Goal: Check status: Check status

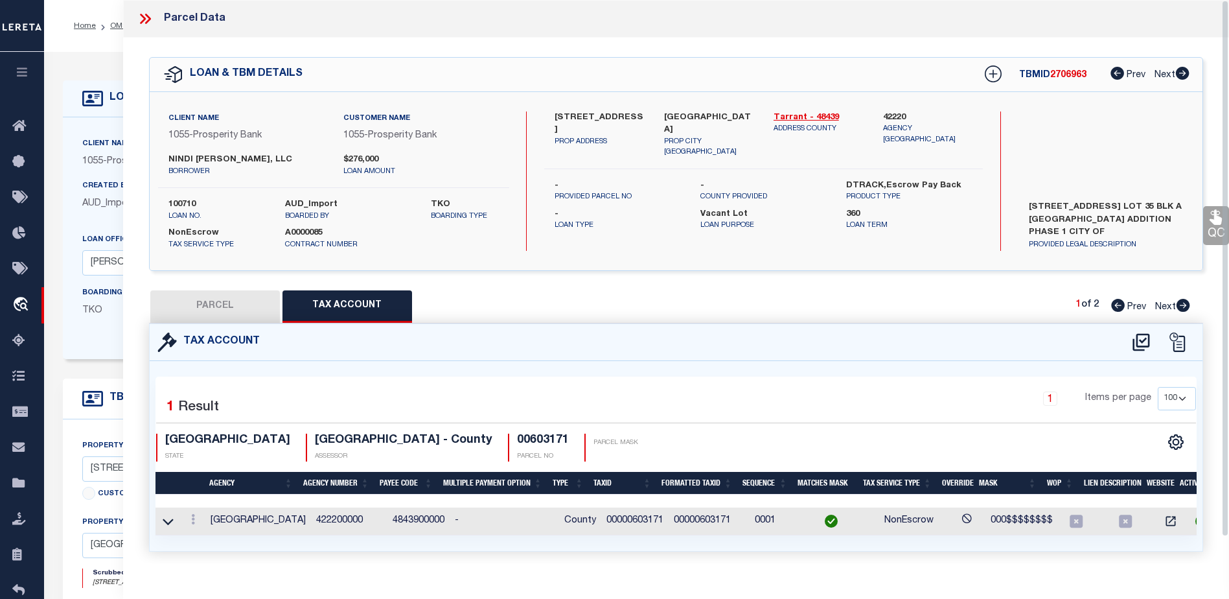
select select "100"
select select "10397"
select select "3978"
select select "400"
select select "NonEscrow"
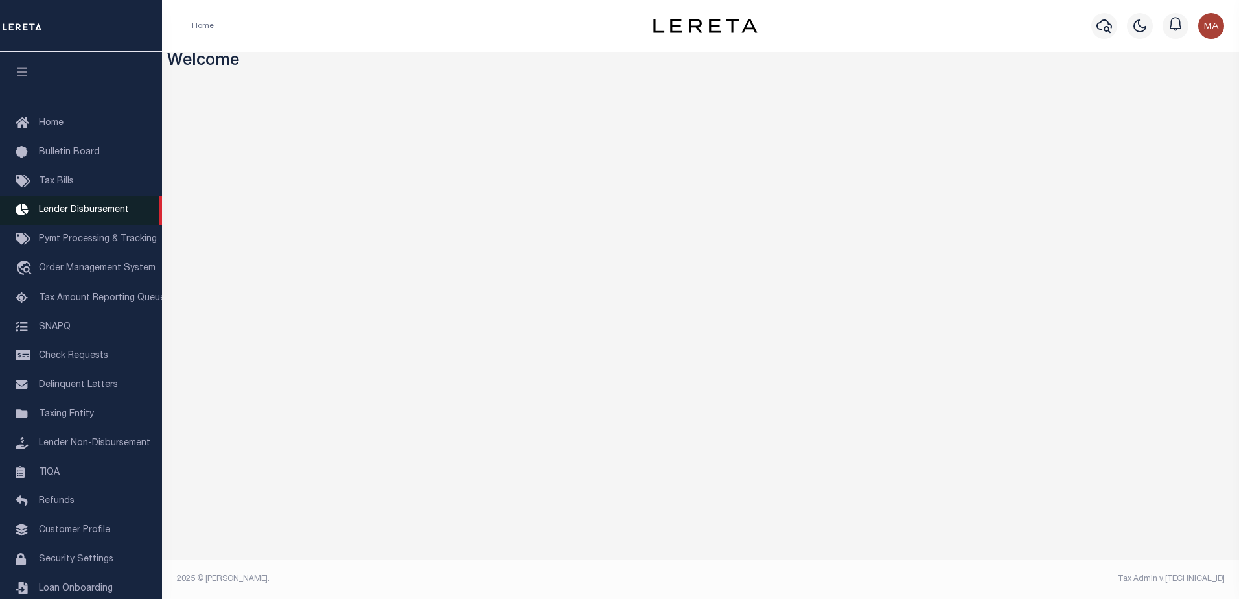
click at [90, 209] on span "Lender Disbursement" at bounding box center [84, 209] width 90 height 9
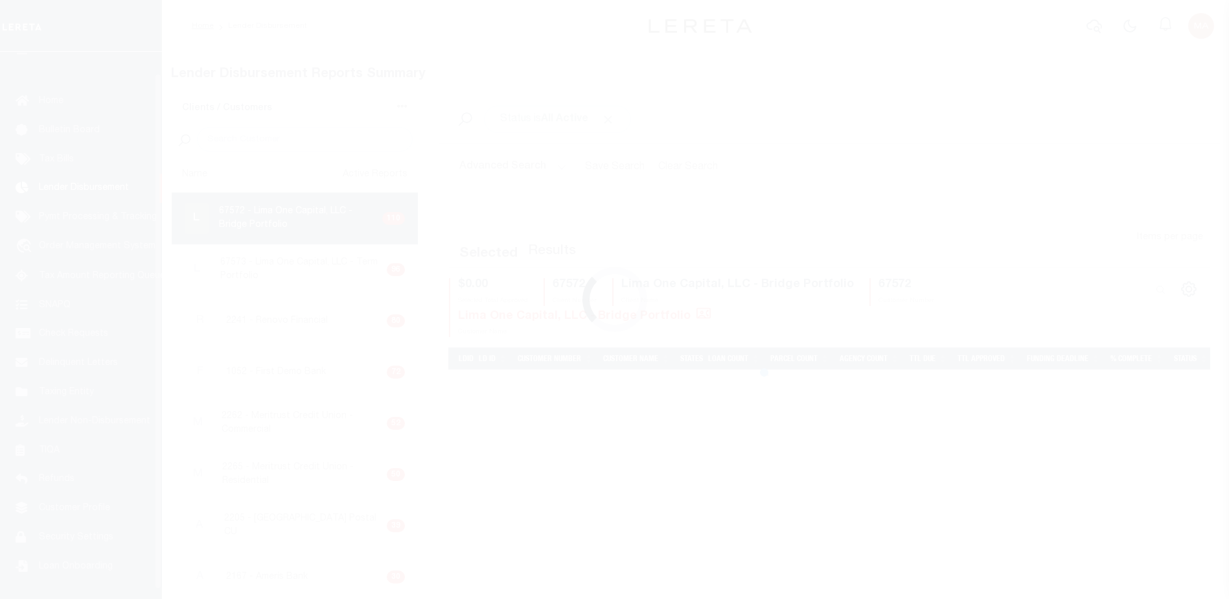
scroll to position [23, 0]
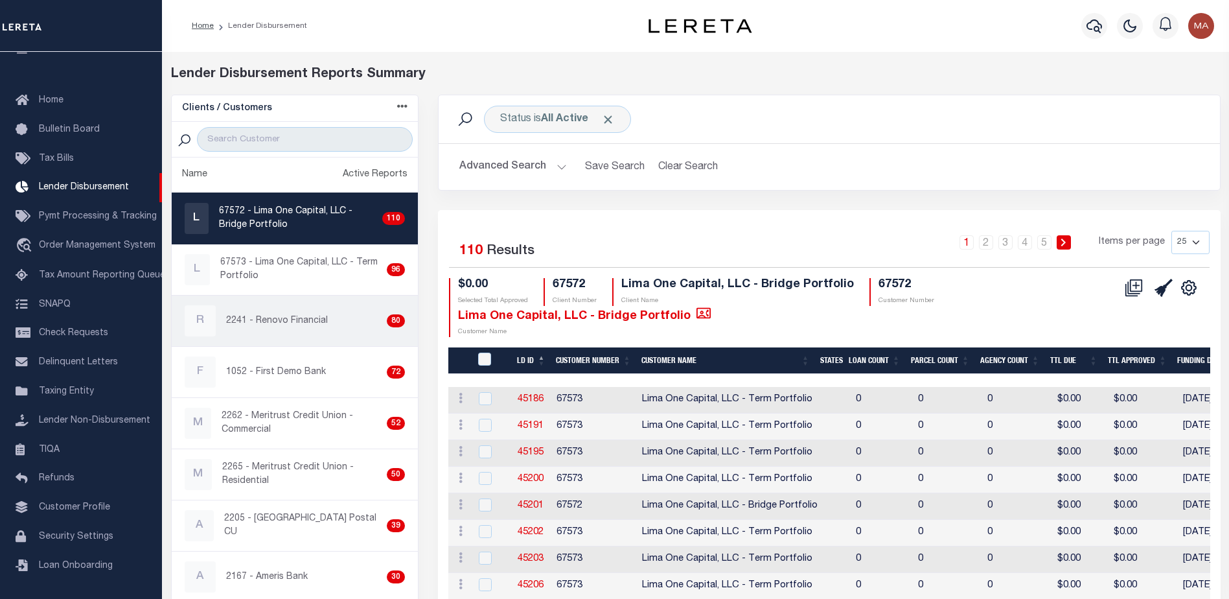
click at [286, 306] on div "R 2241 - Renovo Financial 80" at bounding box center [295, 320] width 221 height 31
checkbox input "true"
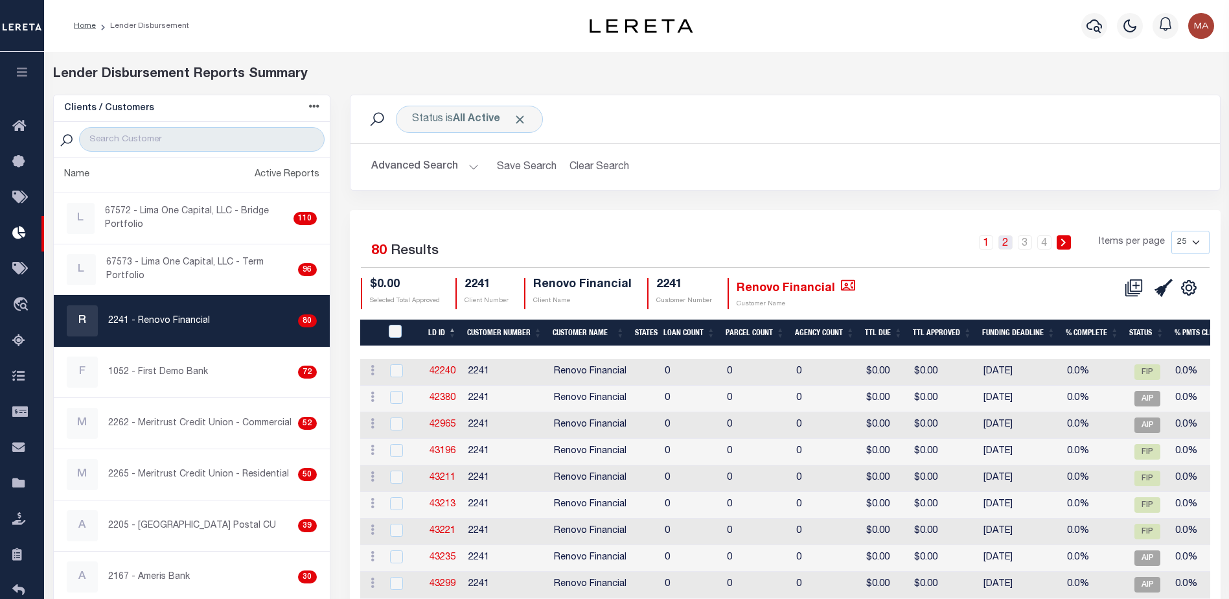
click at [1007, 244] on link "2" at bounding box center [1006, 242] width 14 height 14
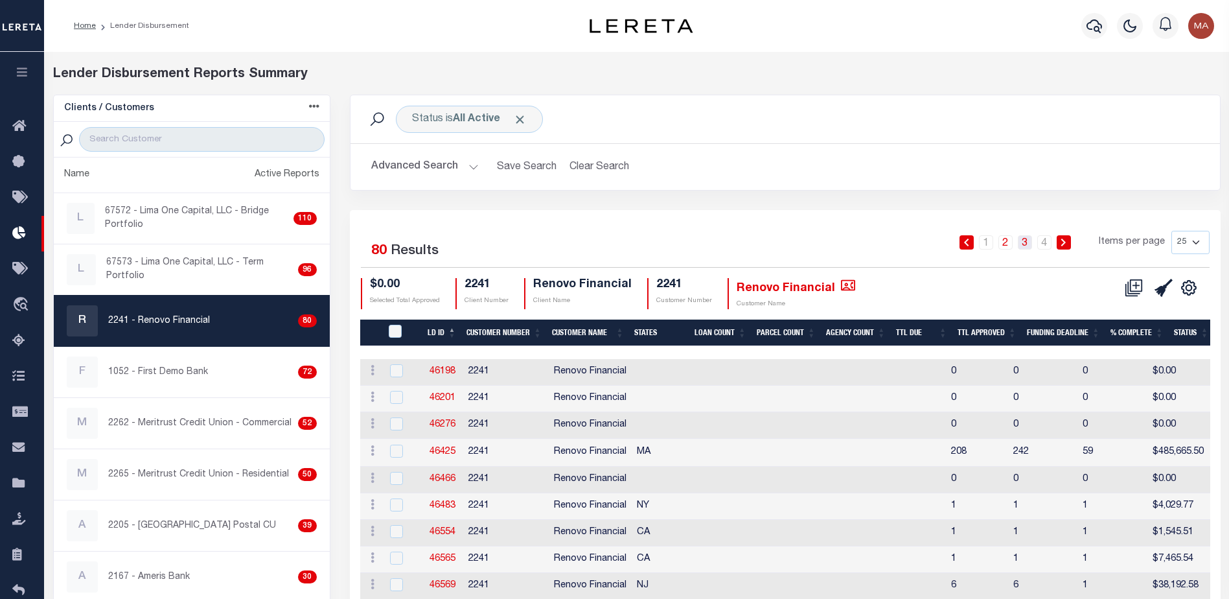
click at [1029, 244] on link "3" at bounding box center [1025, 242] width 14 height 14
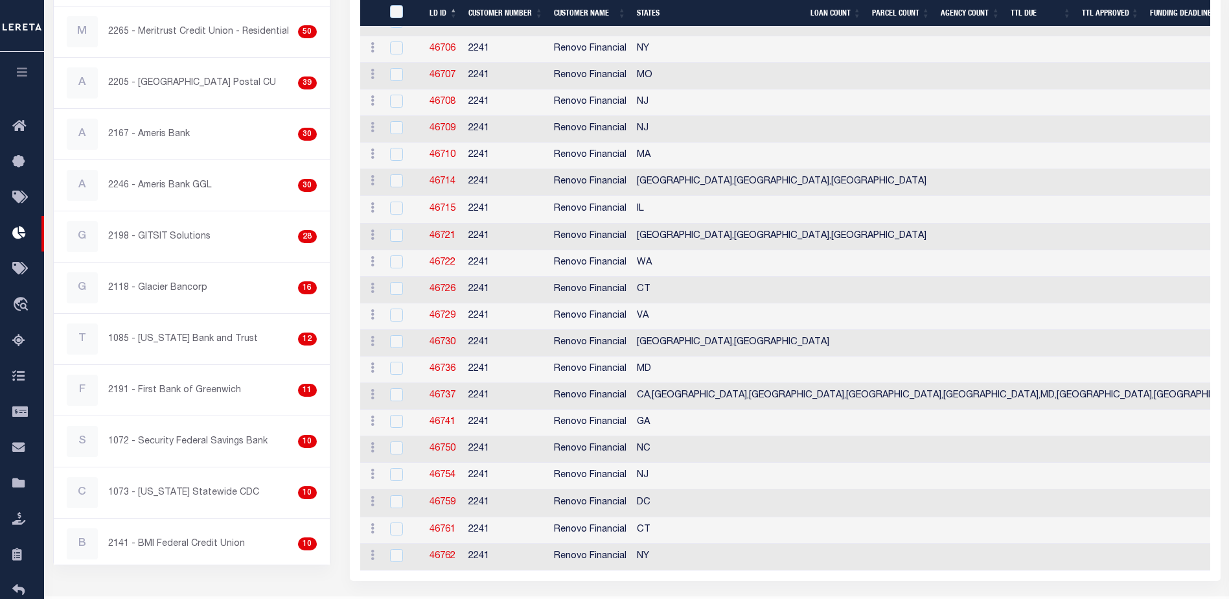
scroll to position [454, 0]
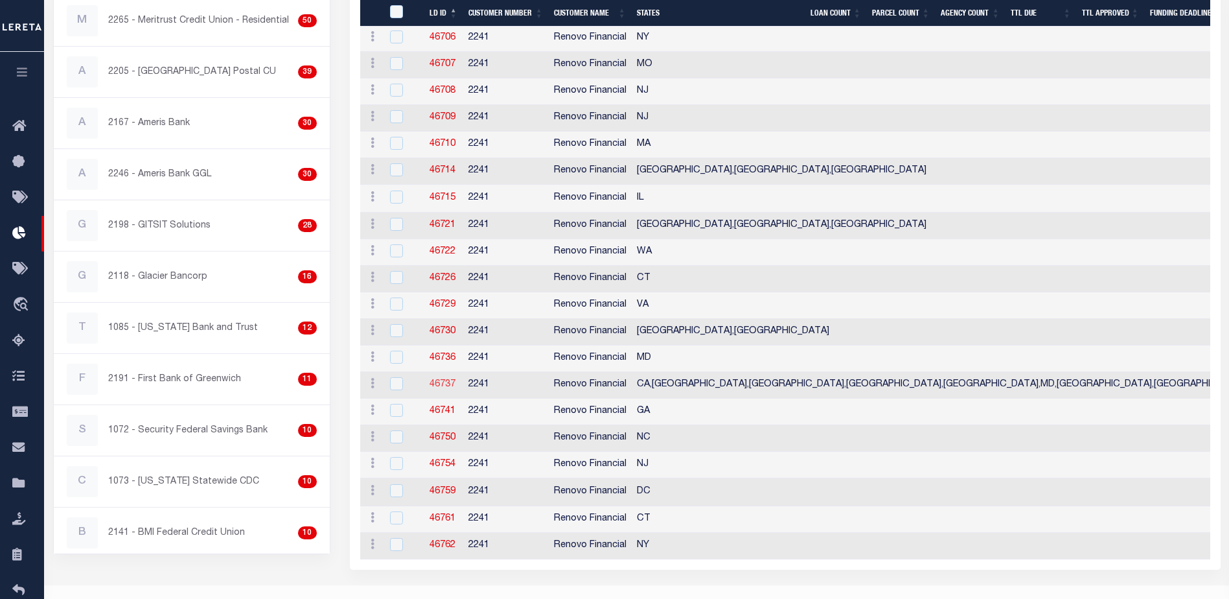
click at [439, 382] on link "46737" at bounding box center [443, 384] width 26 height 9
checkbox input "true"
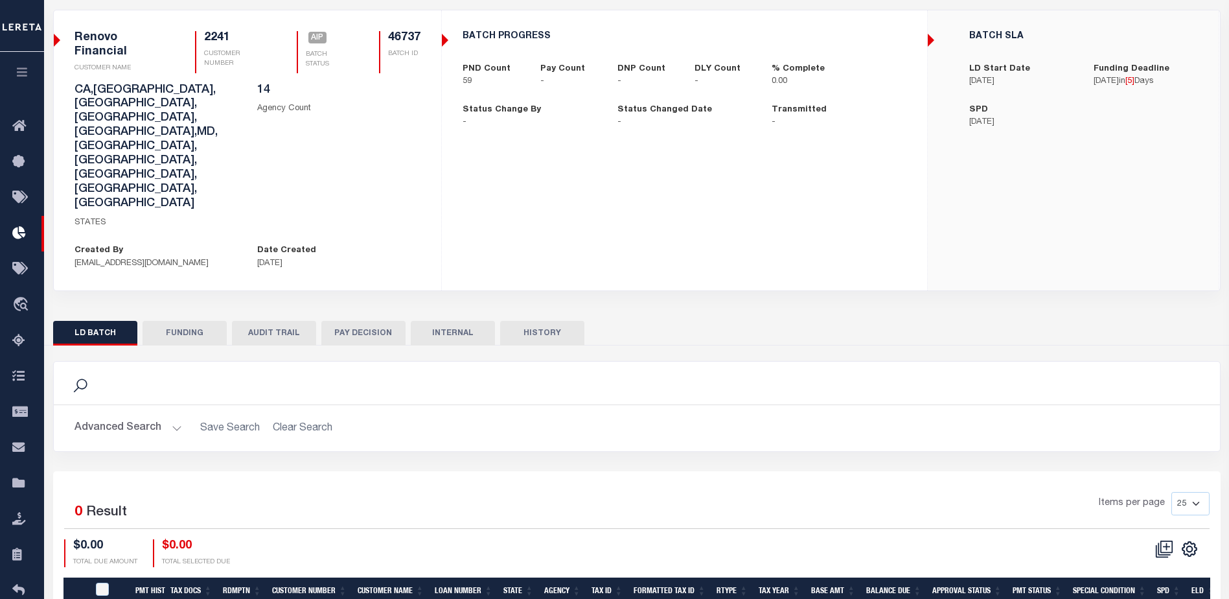
scroll to position [88, 0]
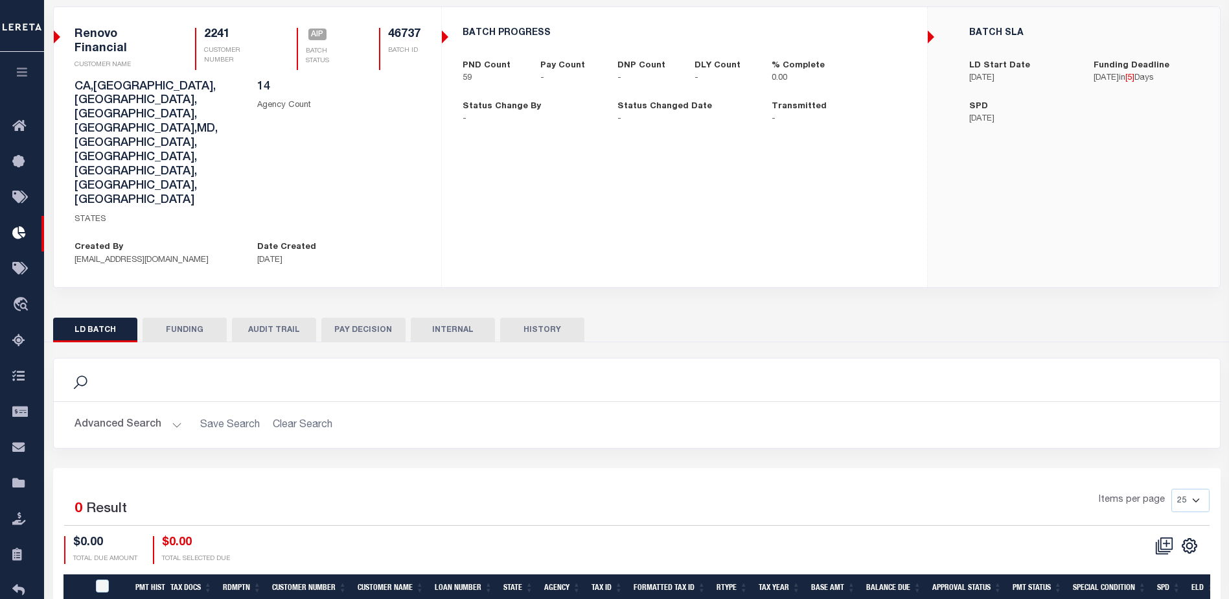
click at [187, 318] on button "FUNDING" at bounding box center [185, 330] width 84 height 25
type input "$0"
type input "10/21/2025"
select select "100"
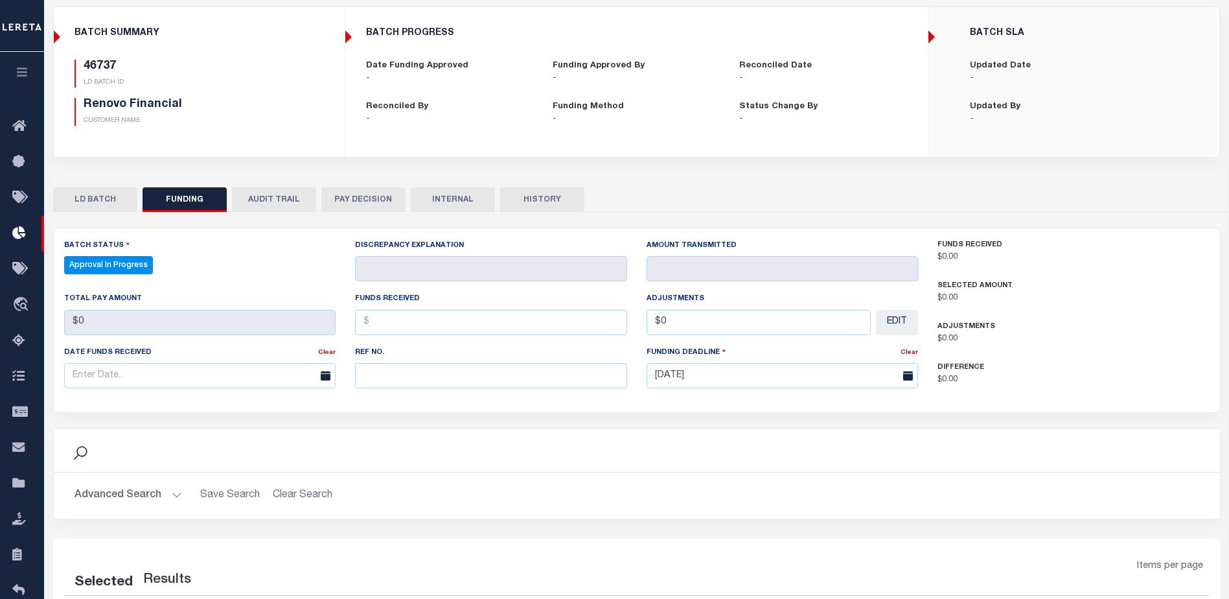
select select "100"
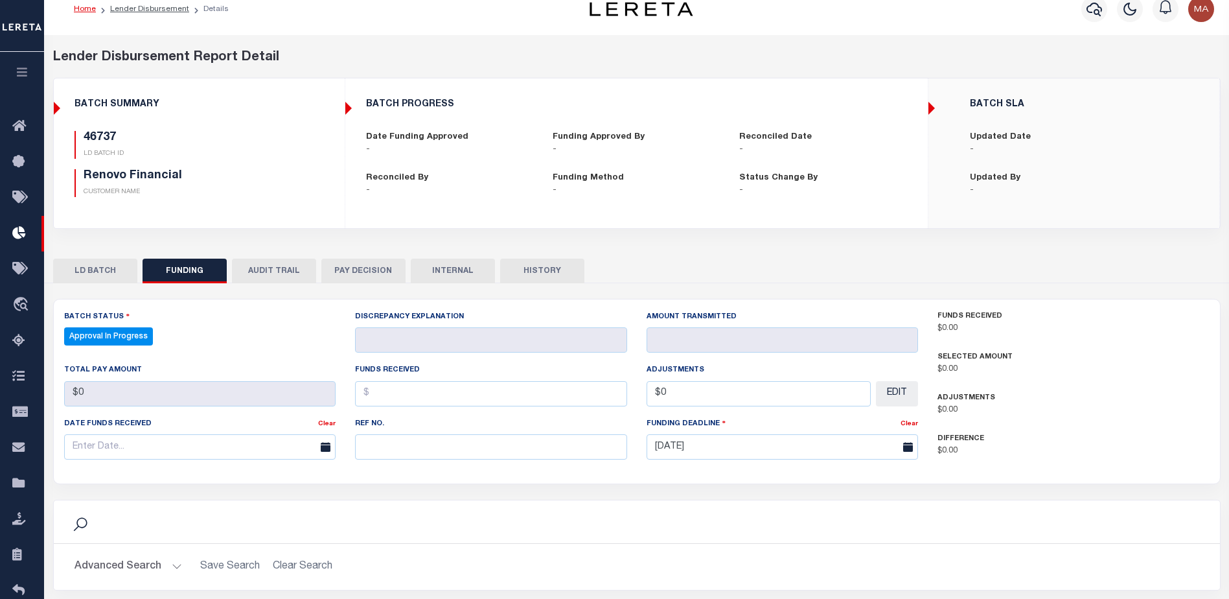
scroll to position [0, 0]
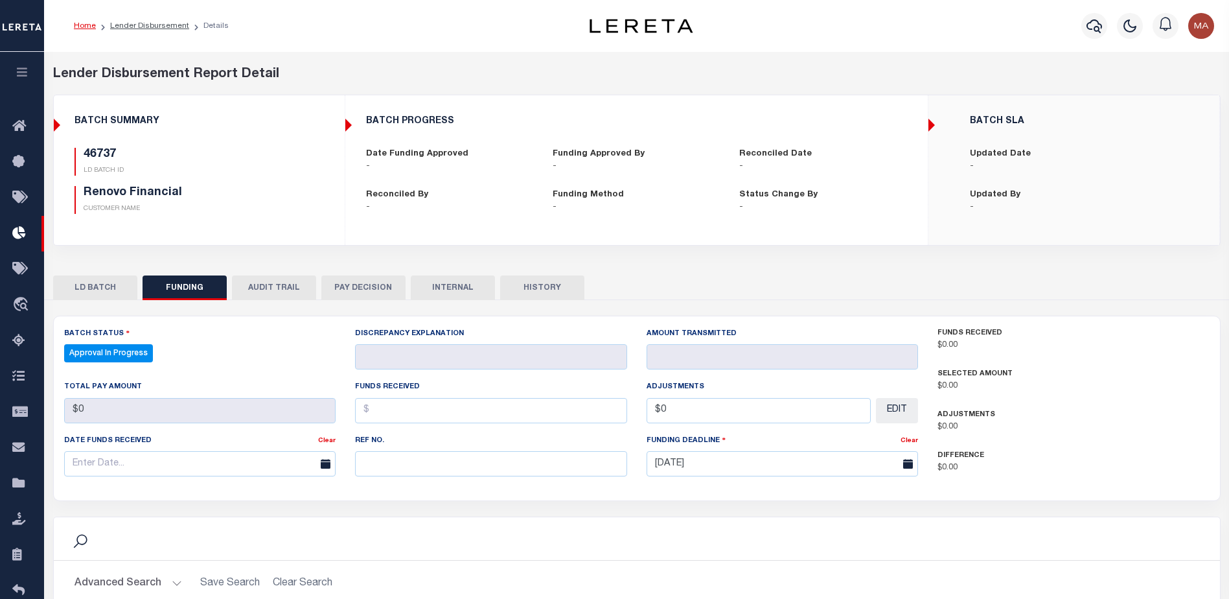
click at [101, 284] on button "LD BATCH" at bounding box center [95, 287] width 84 height 25
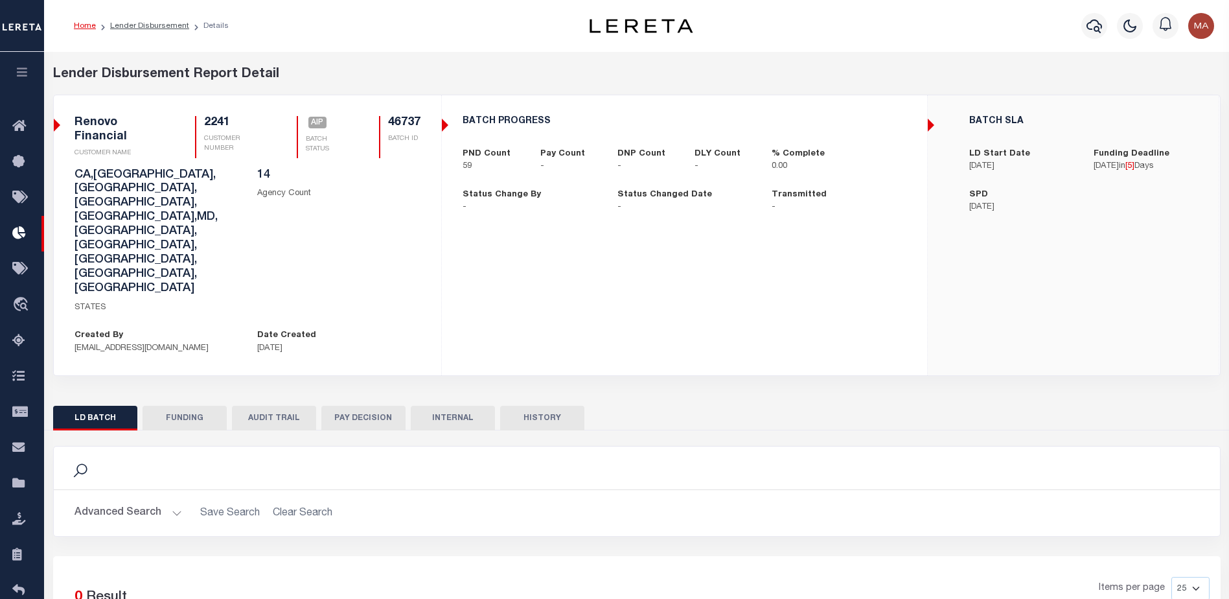
click at [268, 406] on button "AUDIT TRAIL" at bounding box center [274, 418] width 84 height 25
click at [100, 406] on button "LD BATCH" at bounding box center [95, 418] width 84 height 25
click at [746, 30] on div "Profile Sign out" at bounding box center [979, 25] width 482 height 45
